Goal: Task Accomplishment & Management: Complete application form

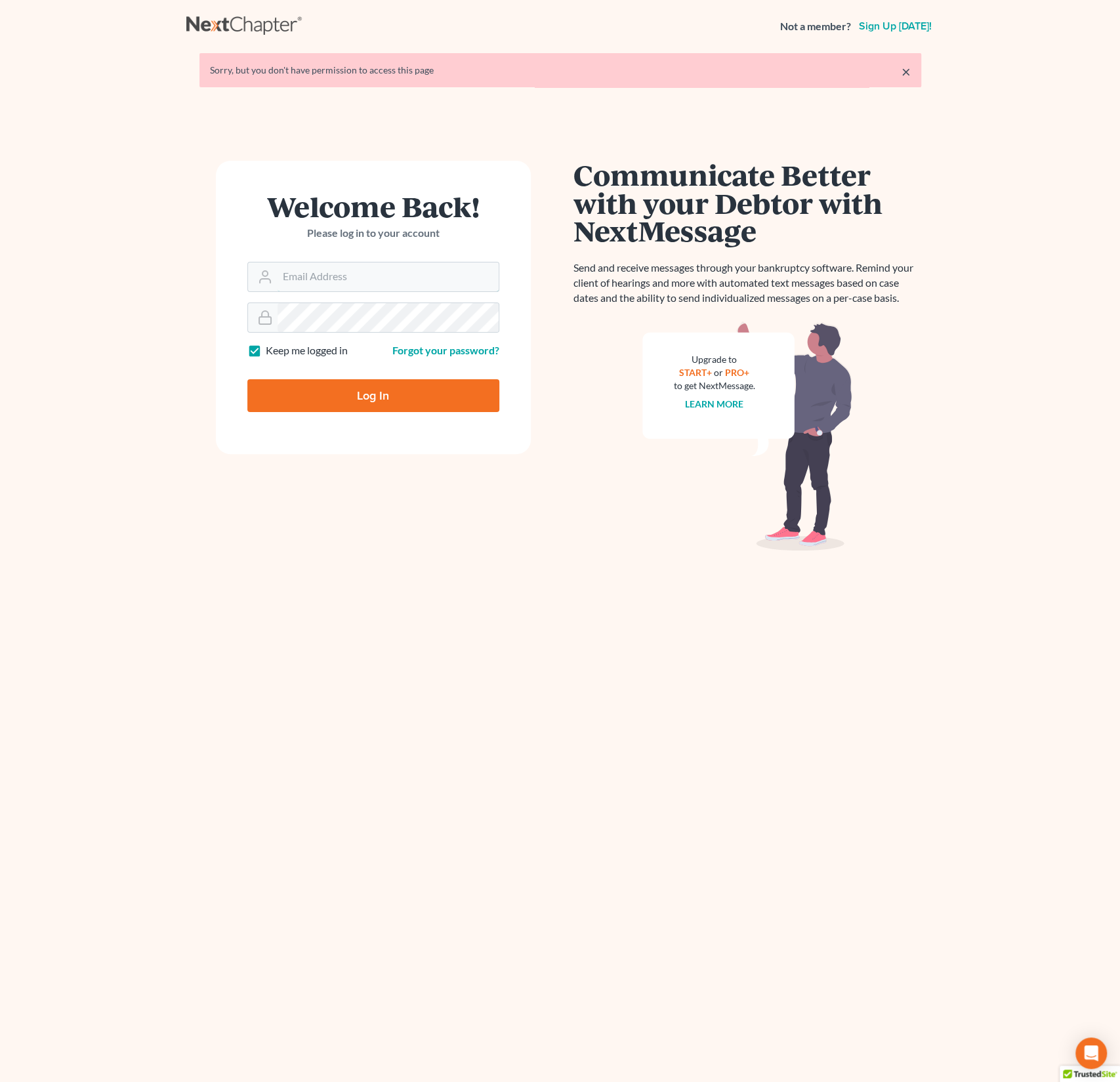
type input "alex@alexsanchezlaw.com"
click at [367, 408] on input "Log In" at bounding box center [374, 396] width 252 height 33
type input "Thinking..."
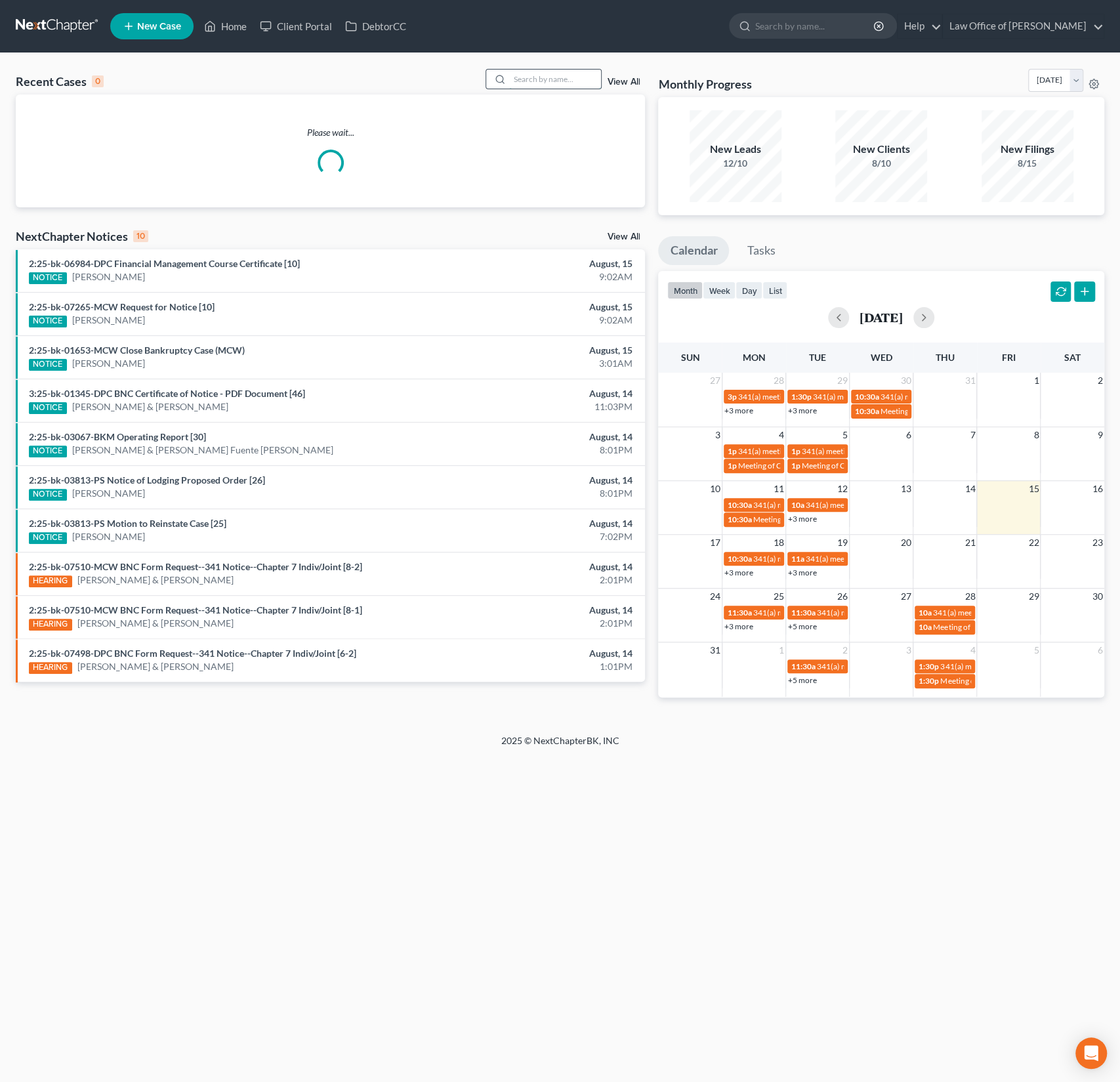
click at [541, 82] on input "search" at bounding box center [555, 79] width 92 height 19
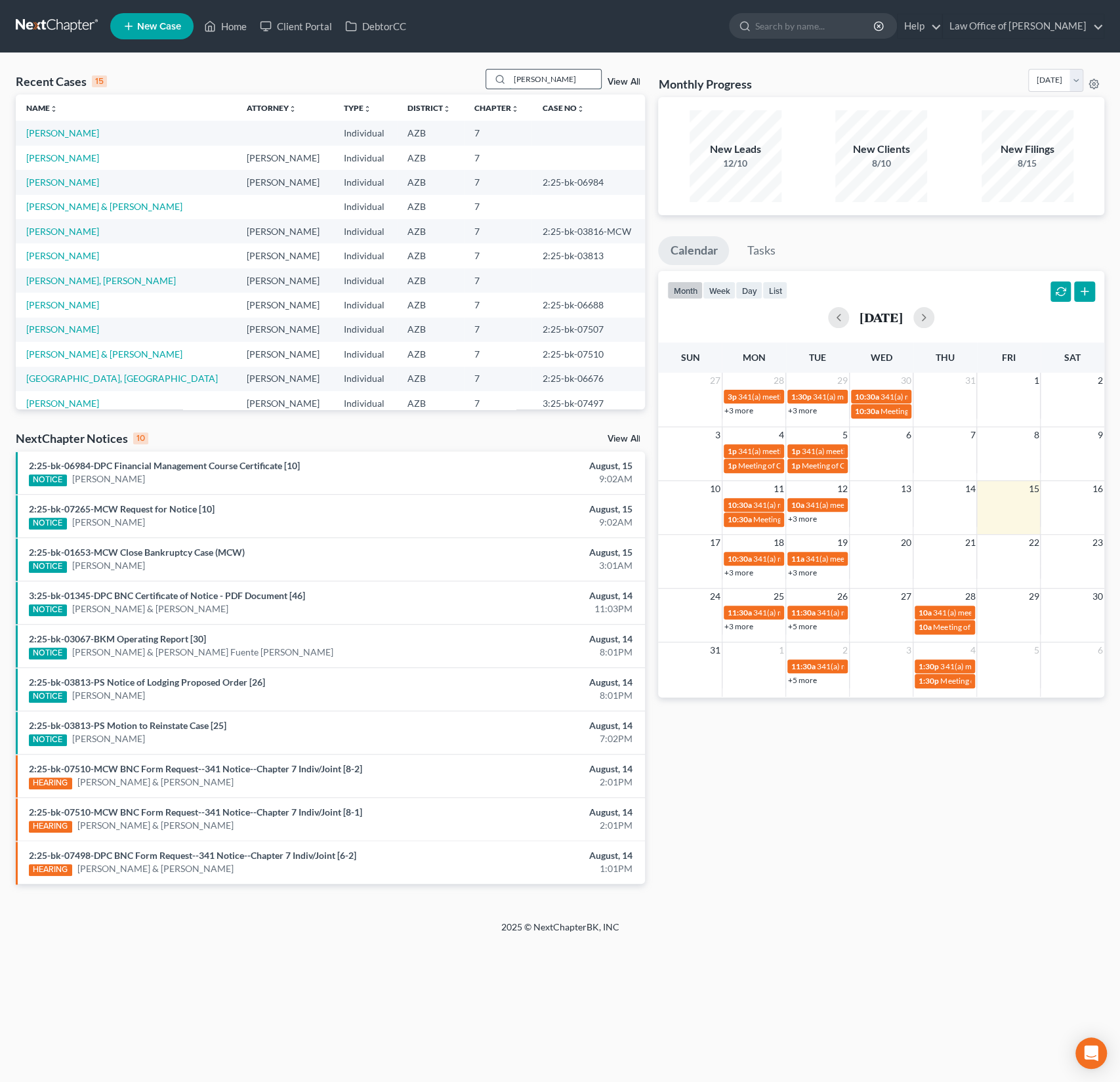
type input "[PERSON_NAME]"
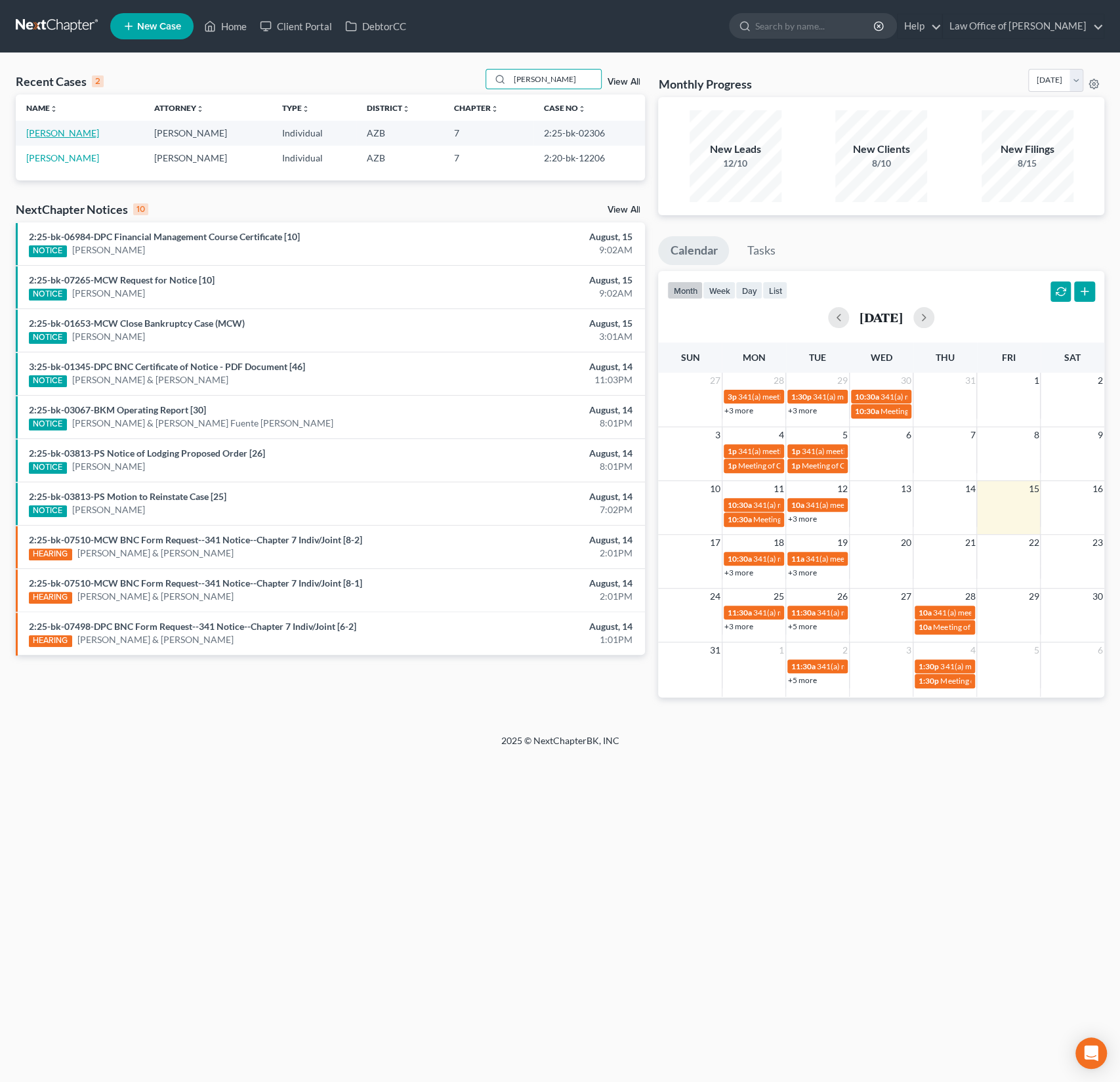
click at [70, 135] on link "[PERSON_NAME]" at bounding box center [63, 132] width 73 height 11
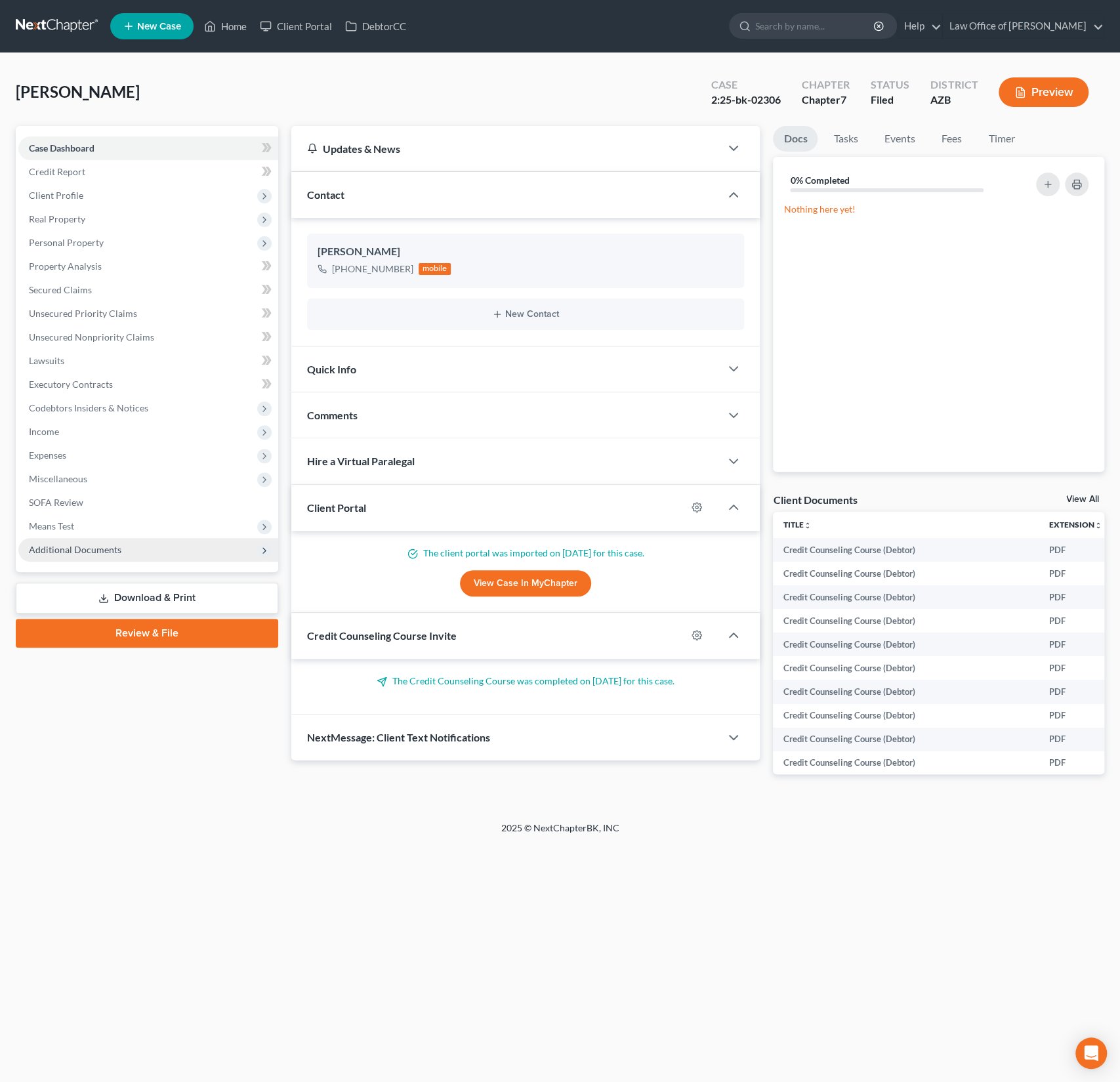
click at [85, 555] on span "Additional Documents" at bounding box center [148, 550] width 260 height 24
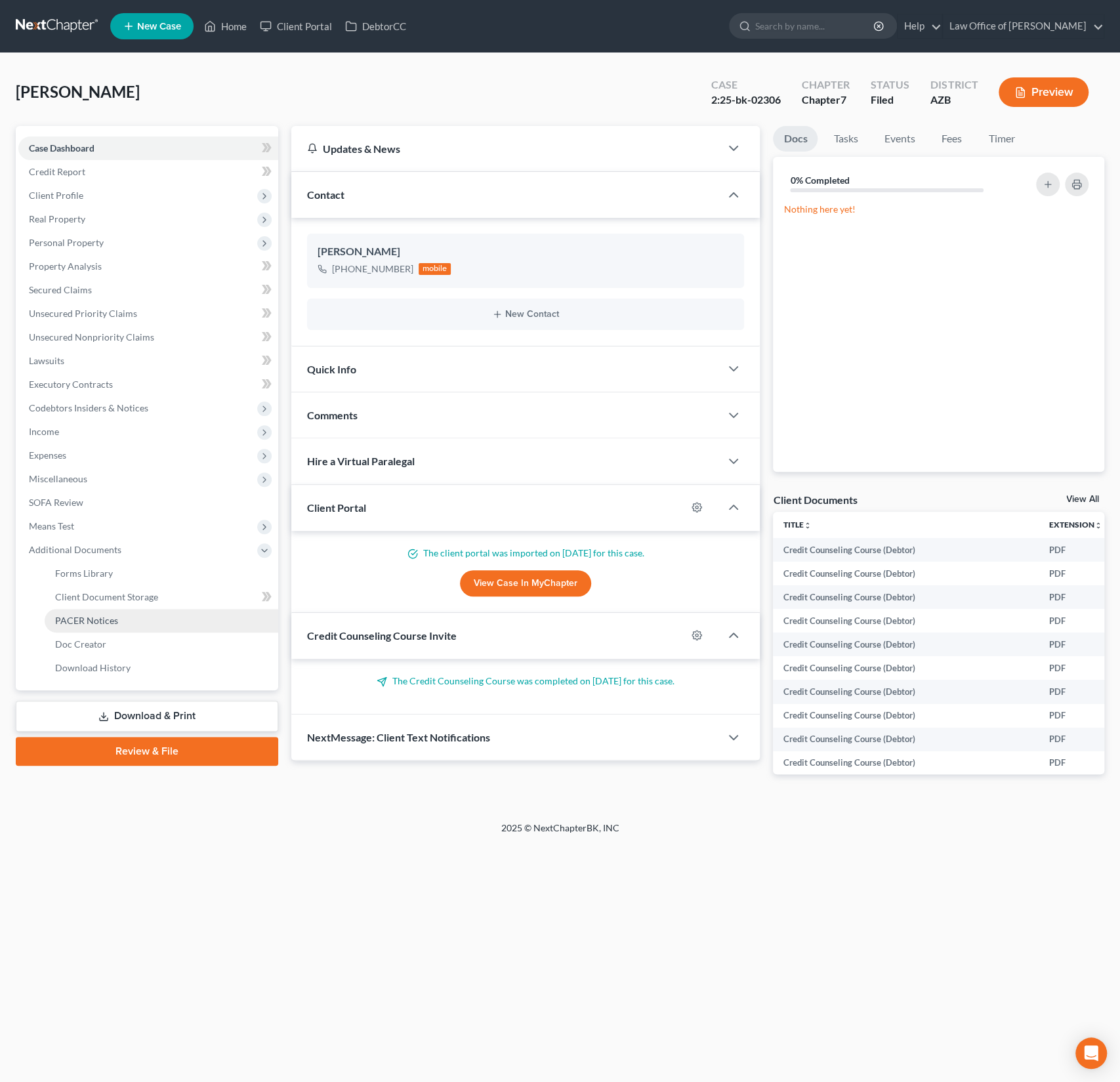
click at [83, 615] on span "PACER Notices" at bounding box center [86, 621] width 63 height 11
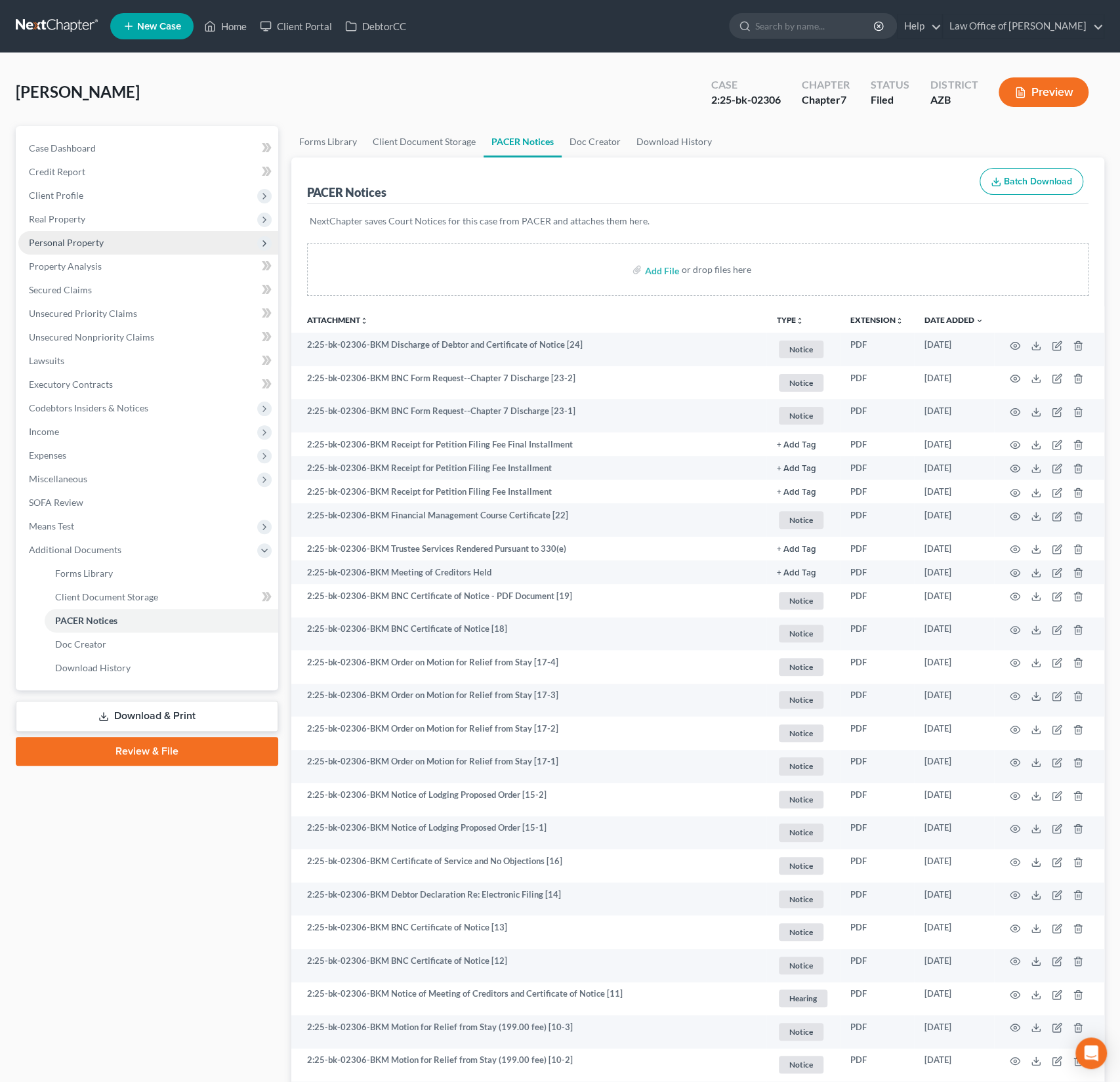
click at [71, 247] on span "Personal Property" at bounding box center [66, 242] width 74 height 11
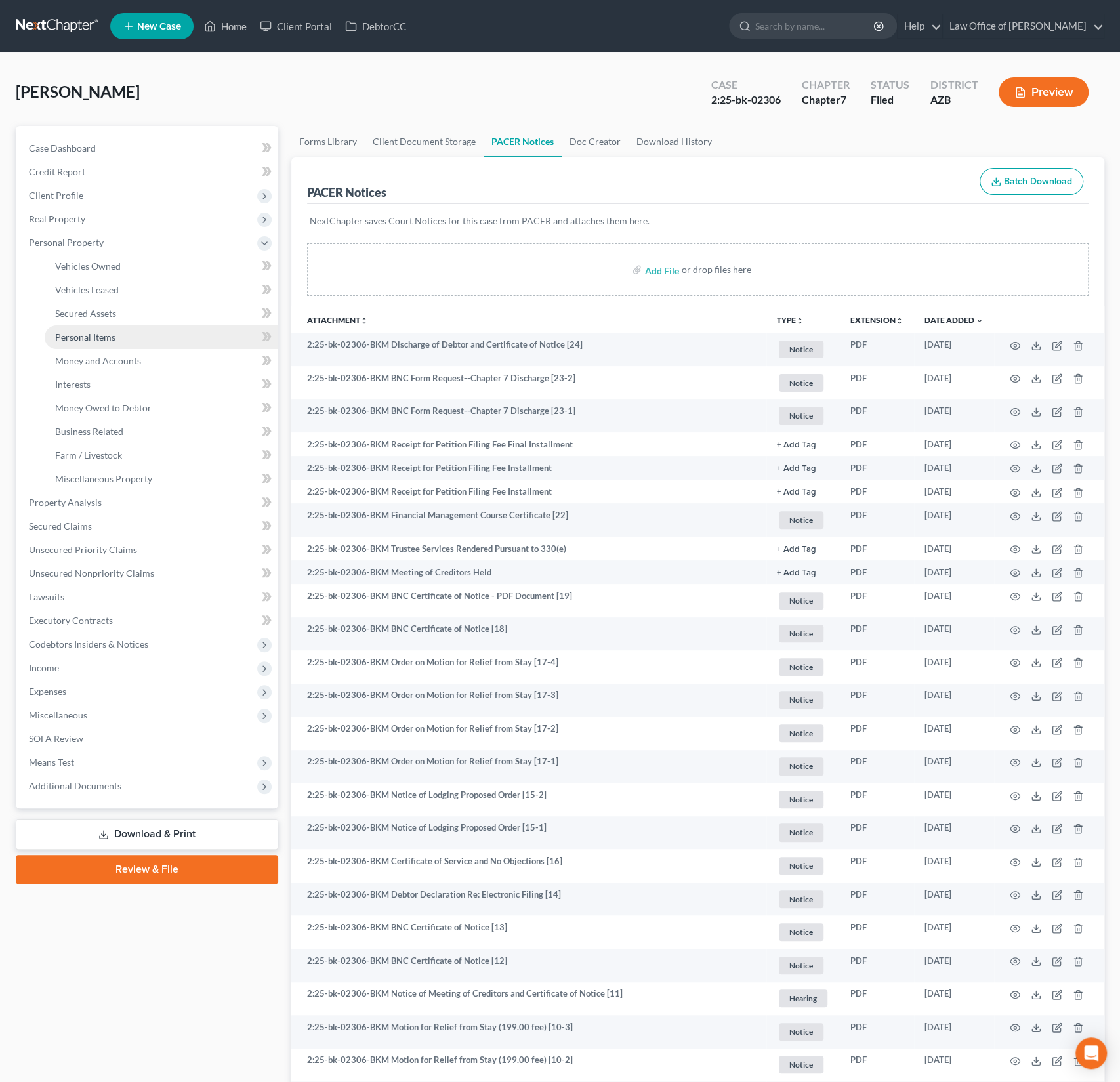
click at [95, 338] on span "Personal Items" at bounding box center [85, 337] width 60 height 11
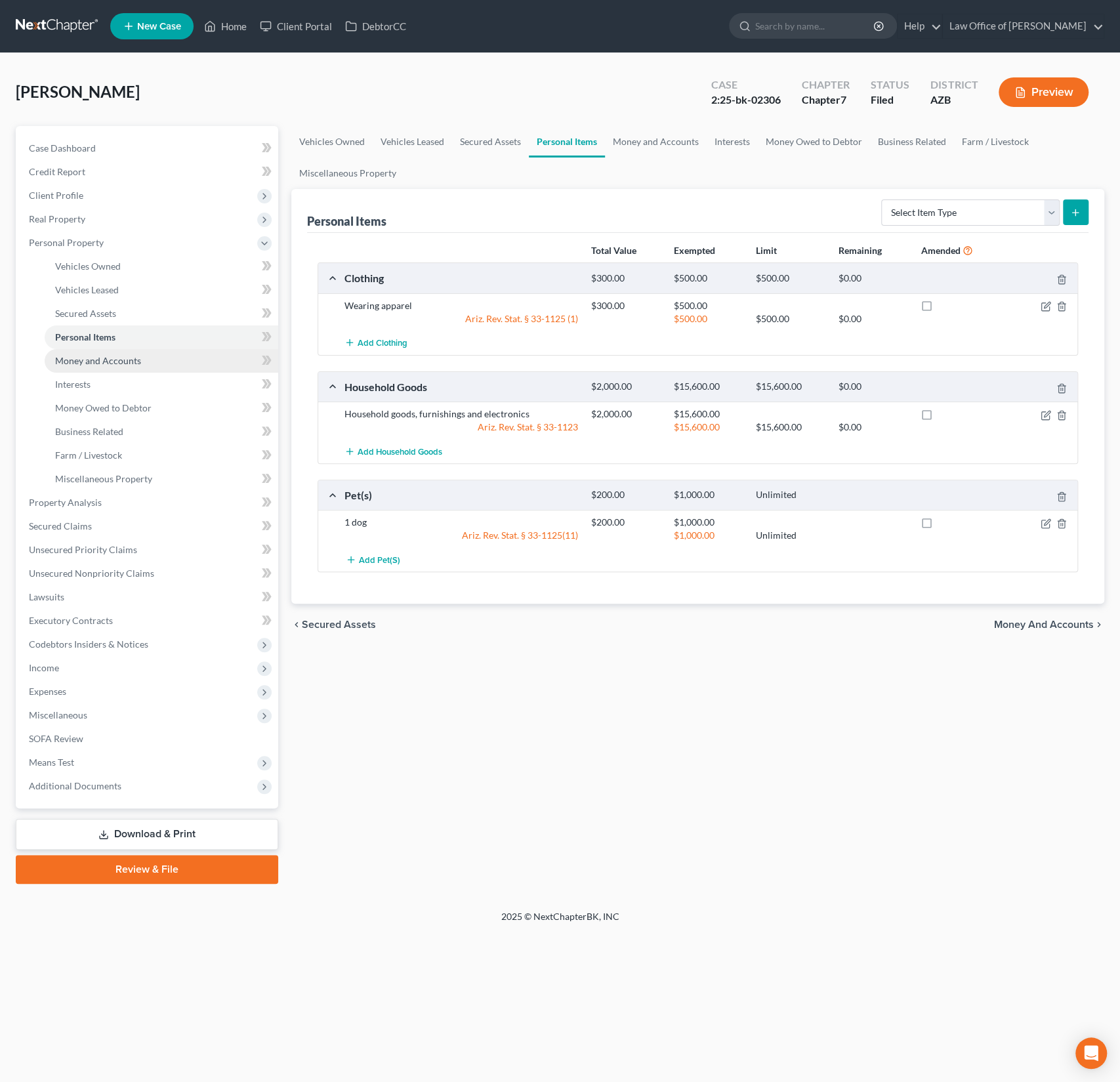
click at [92, 353] on link "Money and Accounts" at bounding box center [161, 361] width 233 height 24
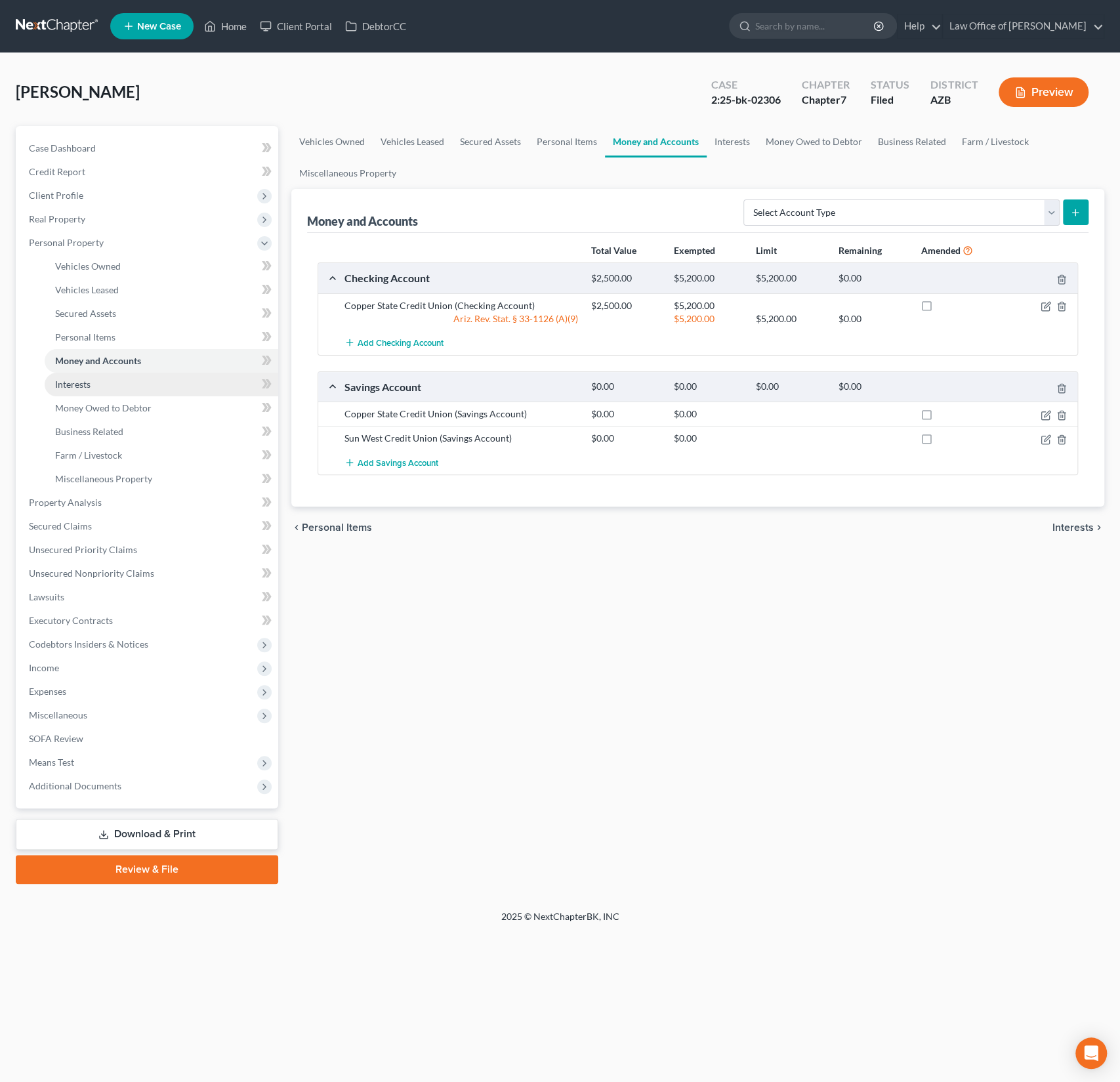
click at [81, 376] on link "Interests" at bounding box center [161, 385] width 233 height 24
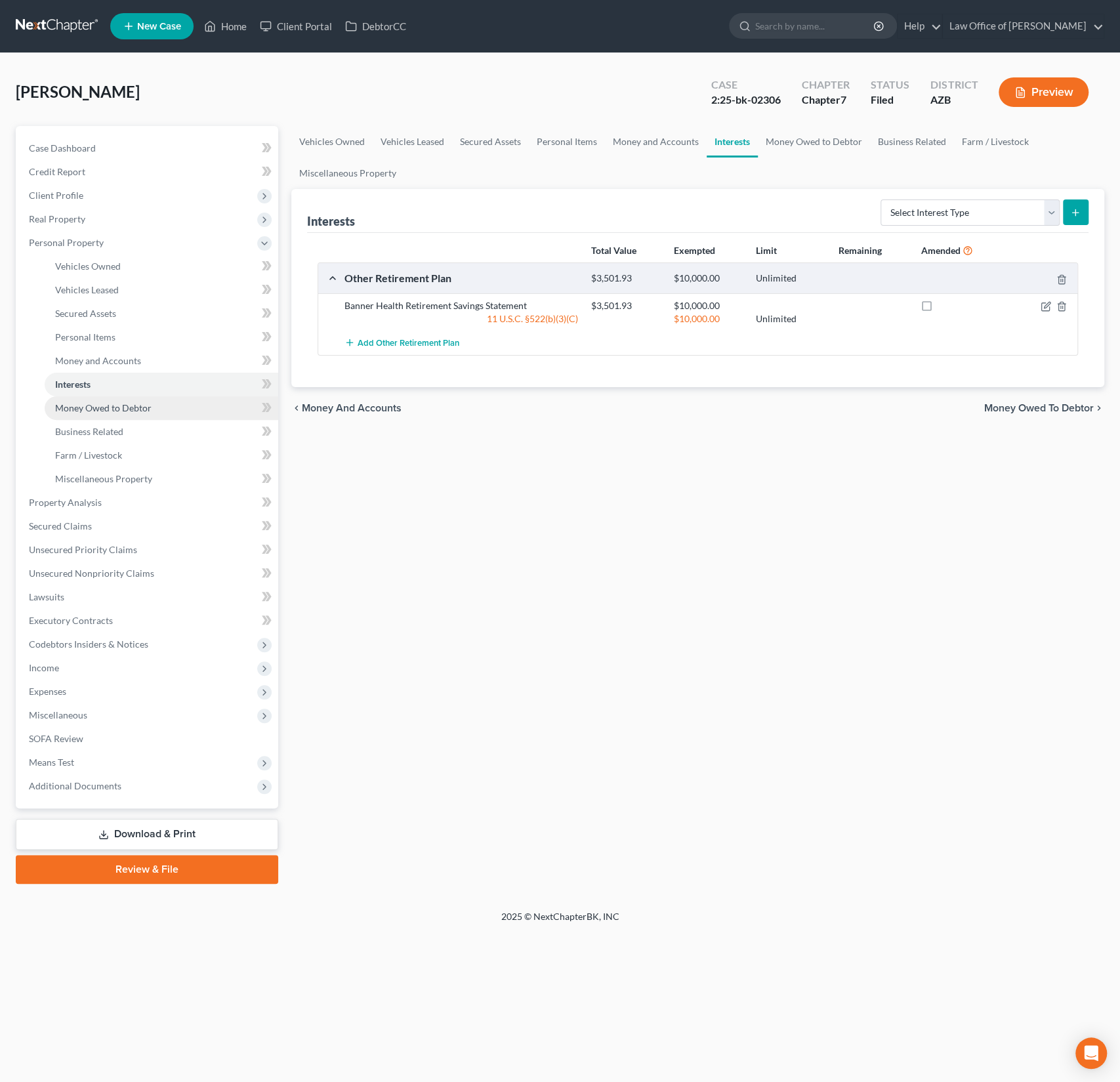
click at [84, 402] on span "Money Owed to Debtor" at bounding box center [103, 407] width 96 height 11
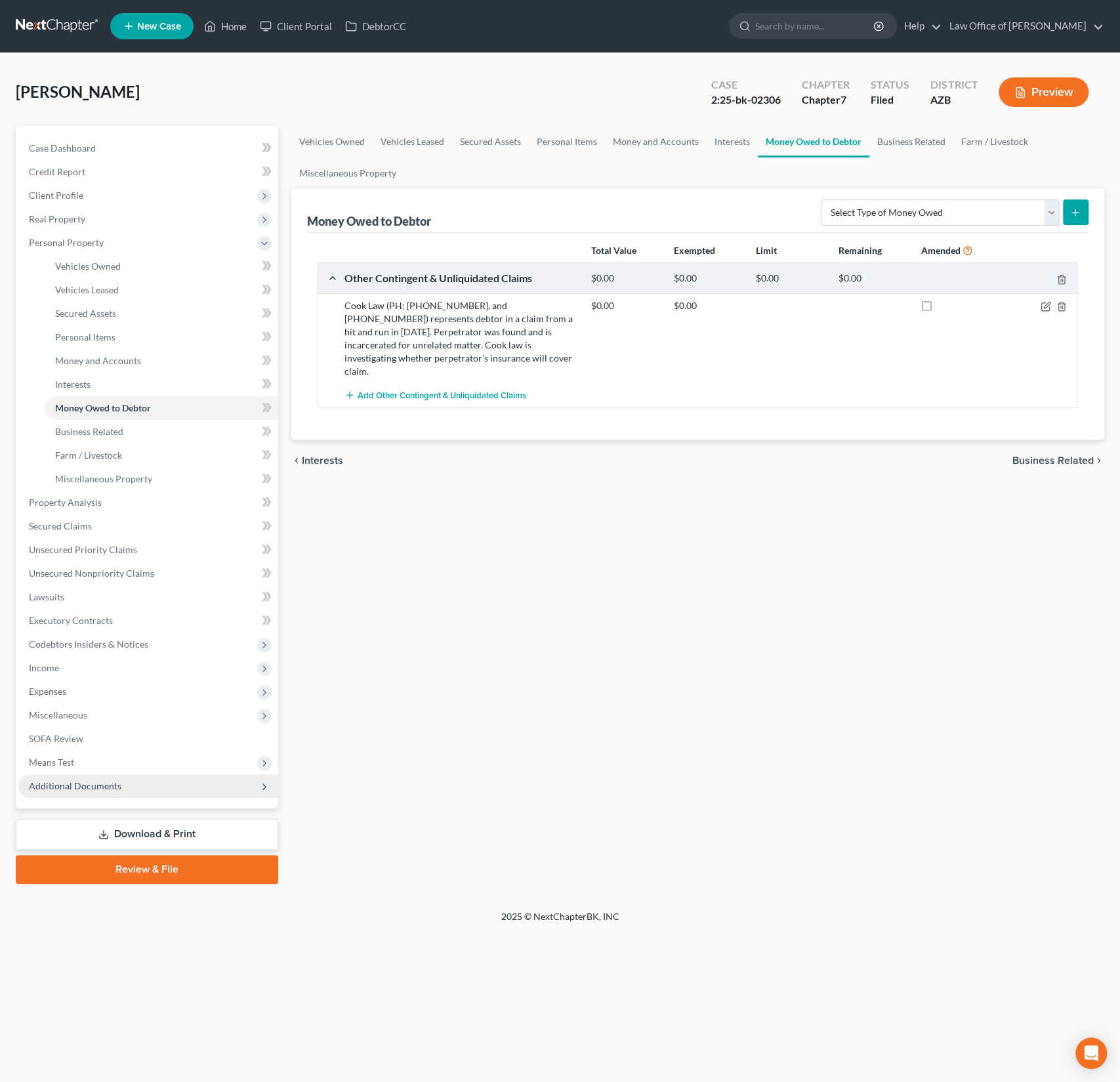
click at [99, 784] on span "Additional Documents" at bounding box center [75, 786] width 92 height 11
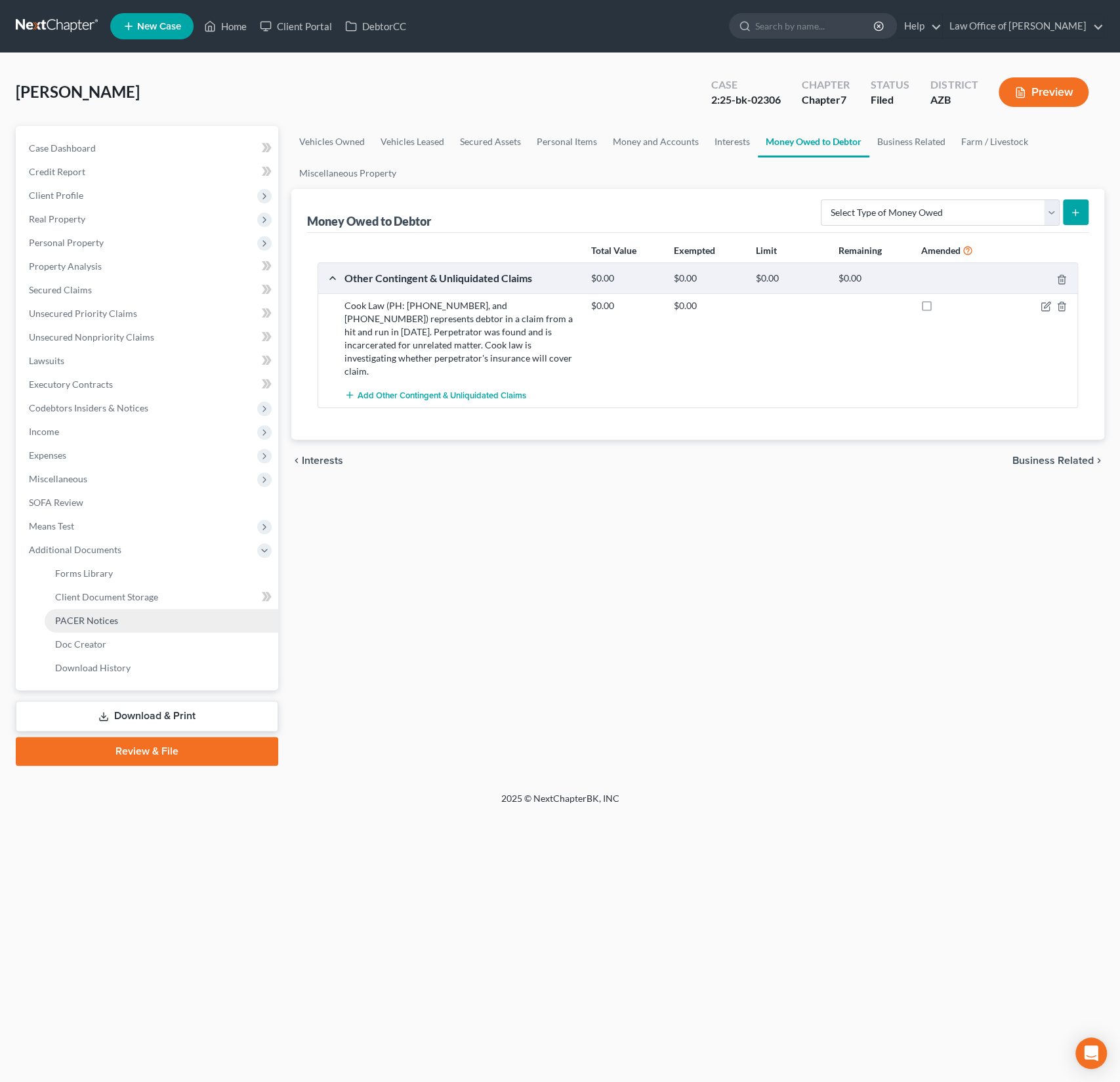
click at [92, 624] on span "PACER Notices" at bounding box center [86, 621] width 63 height 11
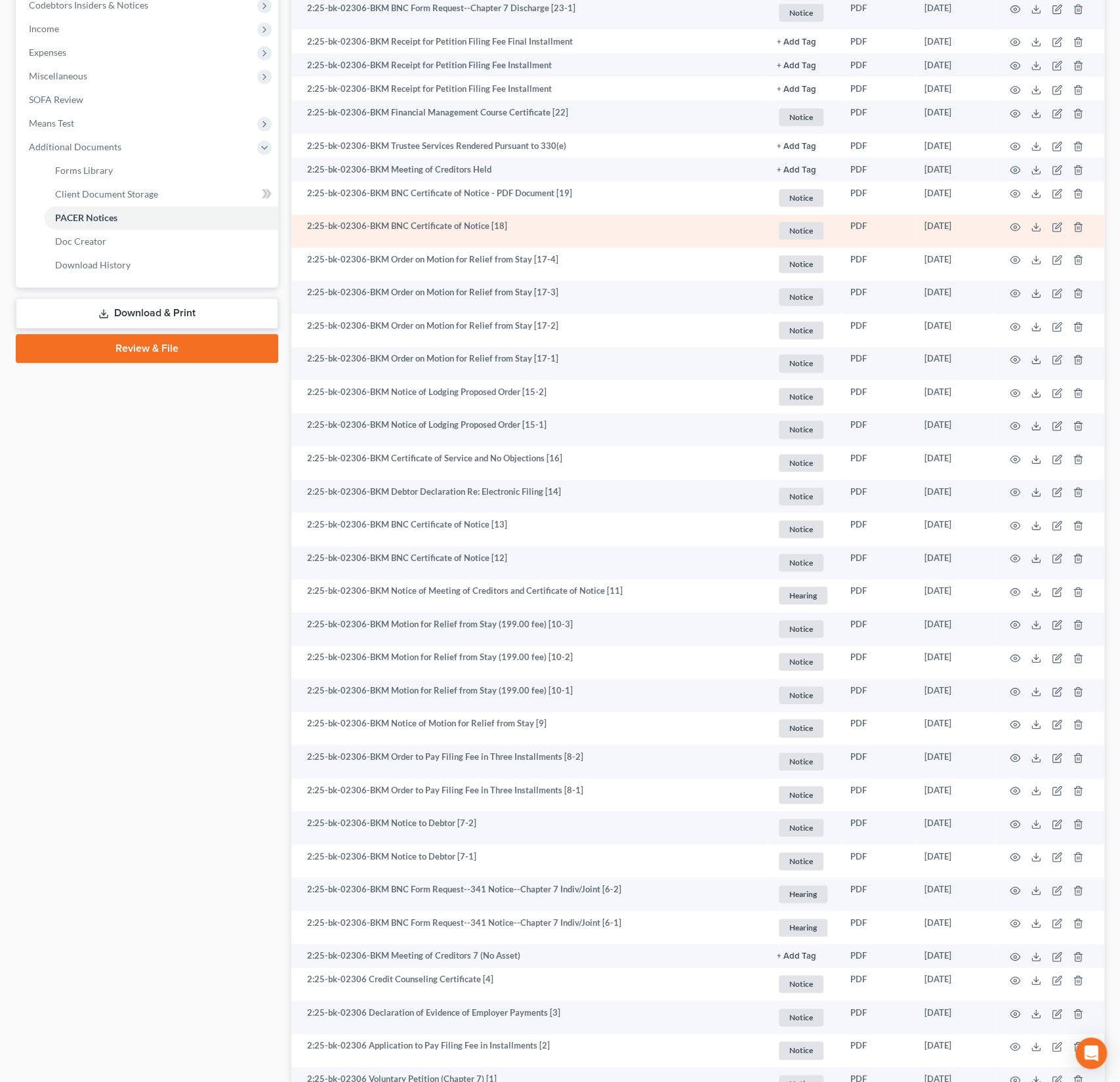
scroll to position [523, 0]
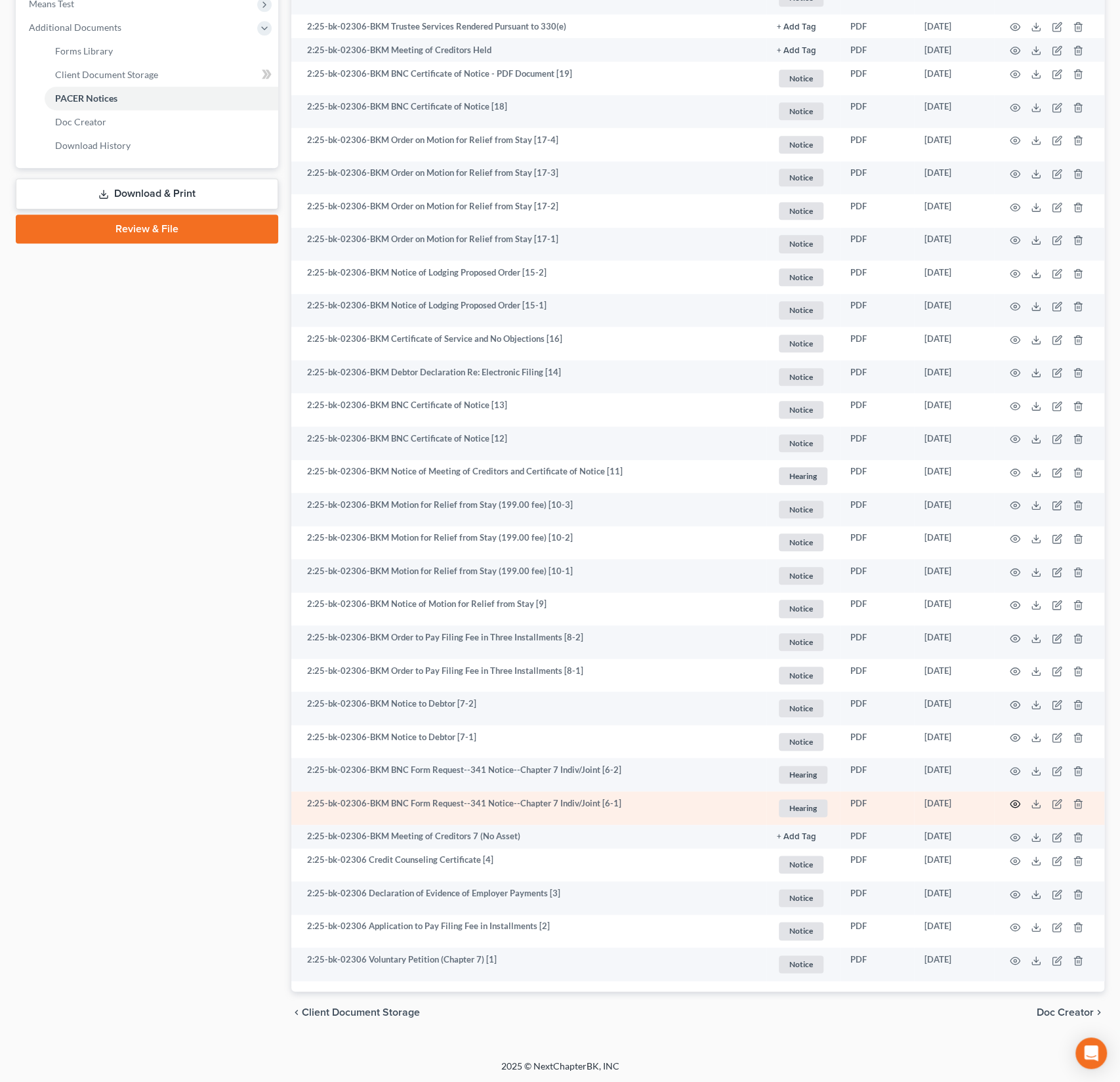
click at [1011, 802] on icon "button" at bounding box center [1015, 804] width 10 height 7
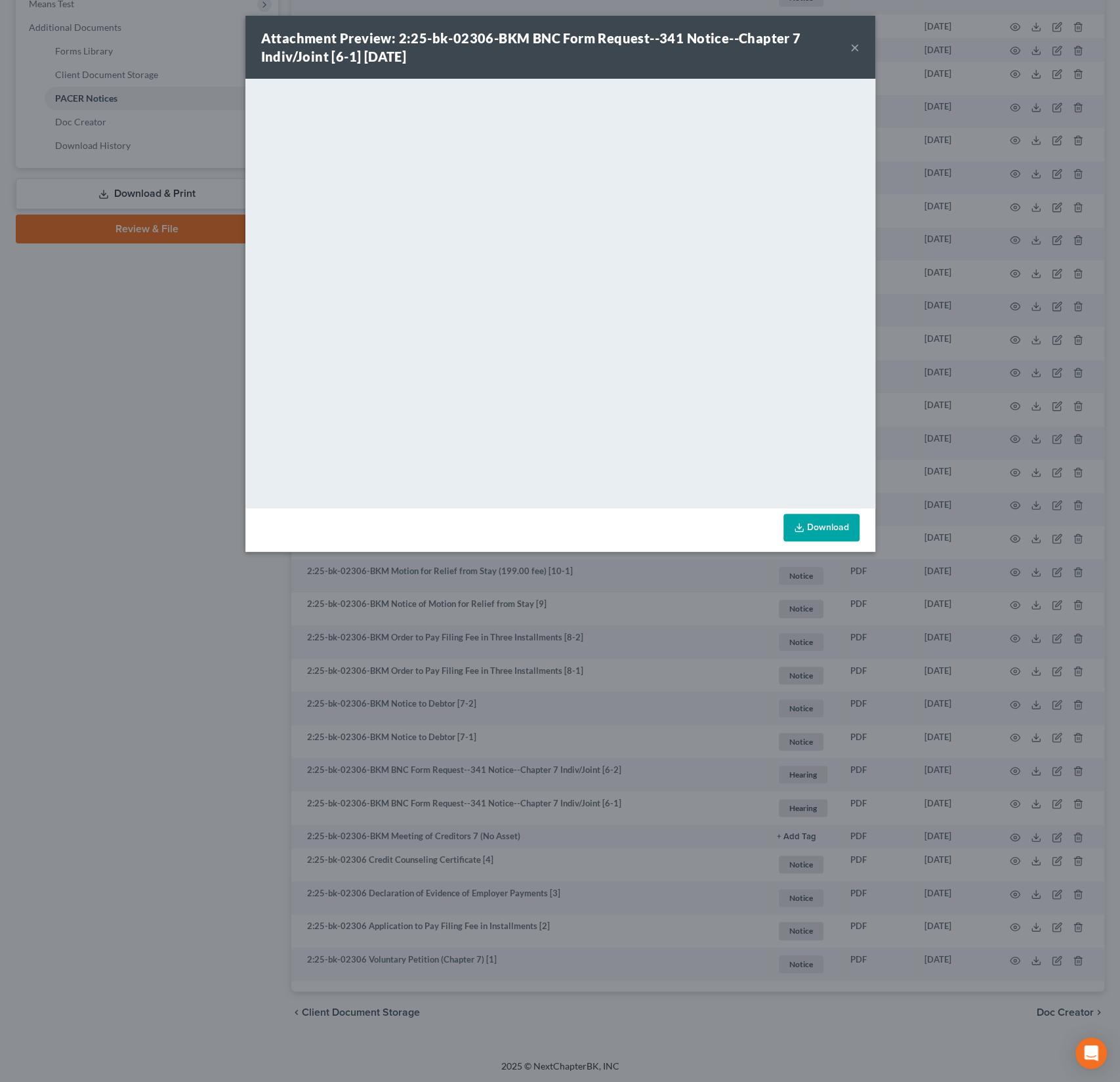
click at [853, 44] on button "×" at bounding box center [855, 47] width 9 height 16
